Goal: Transaction & Acquisition: Purchase product/service

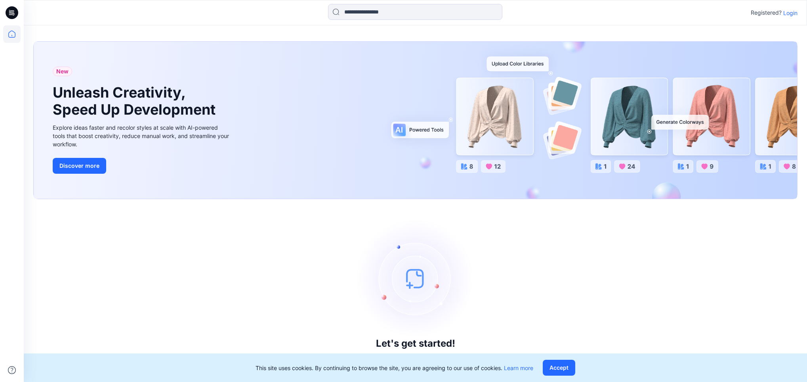
click at [791, 11] on p "Login" at bounding box center [791, 13] width 14 height 8
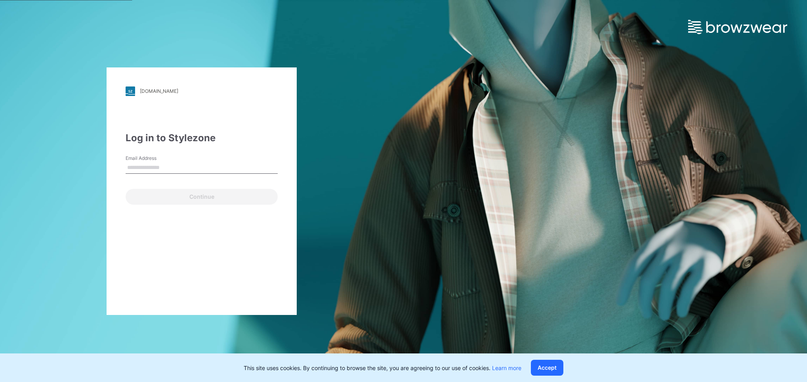
click at [177, 165] on input "Email Address" at bounding box center [202, 168] width 152 height 12
type input "**********"
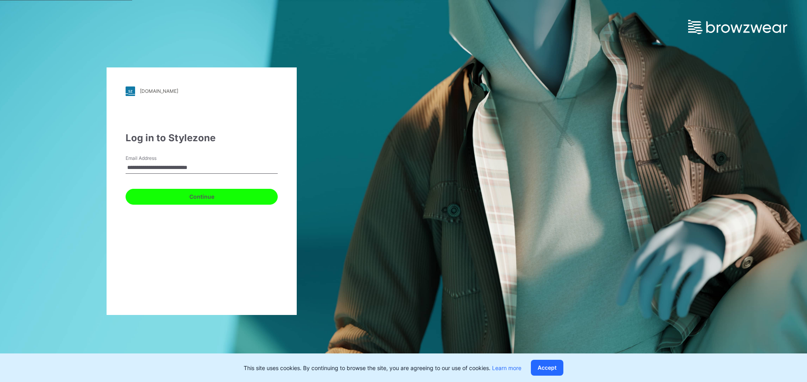
click at [147, 199] on button "Continue" at bounding box center [202, 197] width 152 height 16
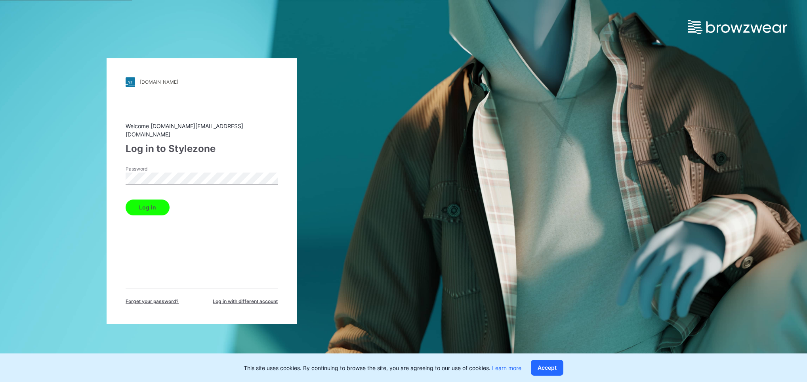
click at [147, 199] on button "Log in" at bounding box center [148, 207] width 44 height 16
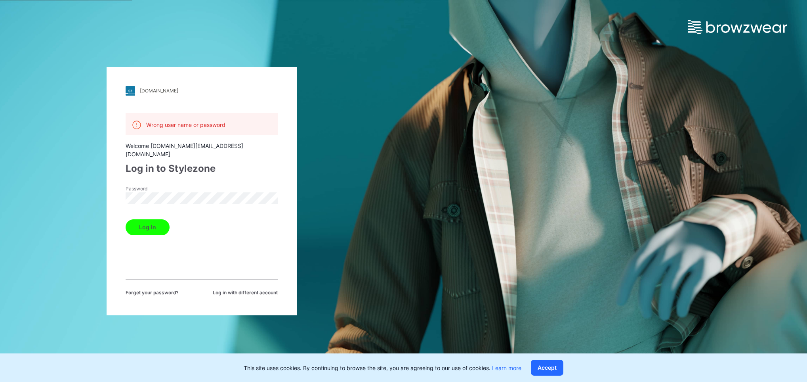
click at [143, 219] on button "Log in" at bounding box center [148, 227] width 44 height 16
click at [87, 182] on div "[DOMAIN_NAME] Loading... Wrong user name or password Welcome [DOMAIN_NAME][EMAI…" at bounding box center [202, 191] width 404 height 382
click at [141, 219] on button "Log in" at bounding box center [148, 227] width 44 height 16
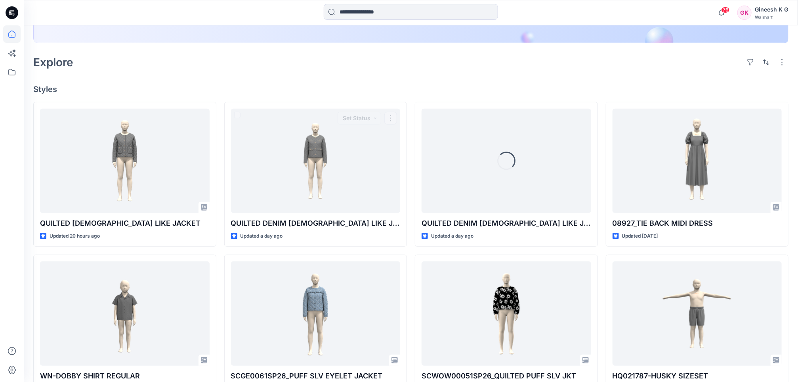
scroll to position [182, 0]
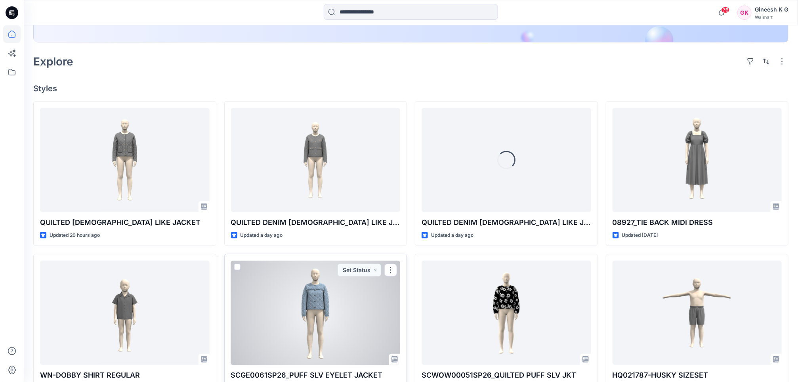
click at [315, 342] on div at bounding box center [316, 312] width 170 height 104
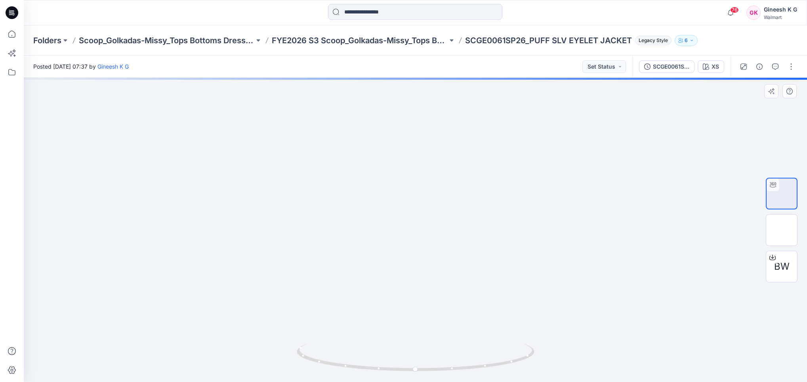
drag, startPoint x: 567, startPoint y: 129, endPoint x: 563, endPoint y: 185, distance: 56.1
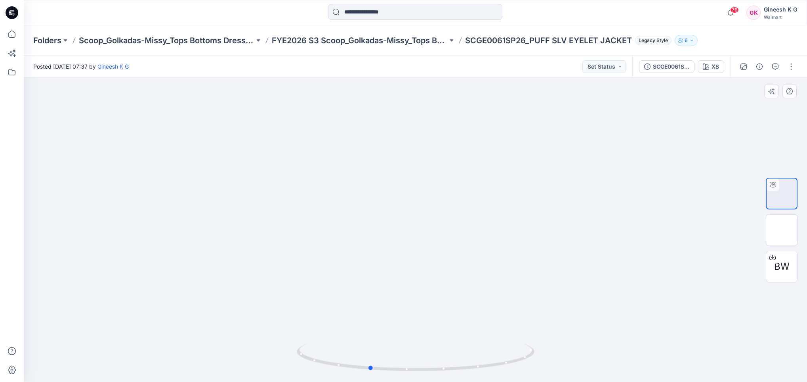
drag, startPoint x: 453, startPoint y: 371, endPoint x: 407, endPoint y: 376, distance: 46.6
click at [407, 376] on div at bounding box center [416, 230] width 784 height 304
click at [444, 369] on circle at bounding box center [444, 368] width 2 height 2
drag, startPoint x: 480, startPoint y: 368, endPoint x: 420, endPoint y: 372, distance: 60.8
click at [420, 372] on icon at bounding box center [417, 358] width 240 height 30
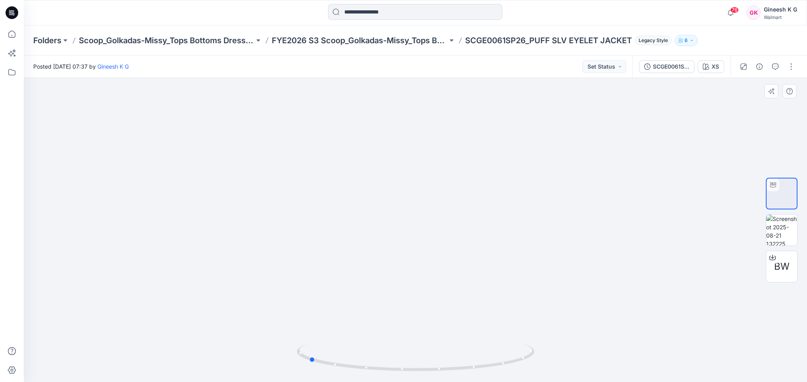
click at [494, 160] on div at bounding box center [416, 230] width 784 height 304
click at [553, 202] on div at bounding box center [416, 230] width 784 height 304
